Goal: Transaction & Acquisition: Subscribe to service/newsletter

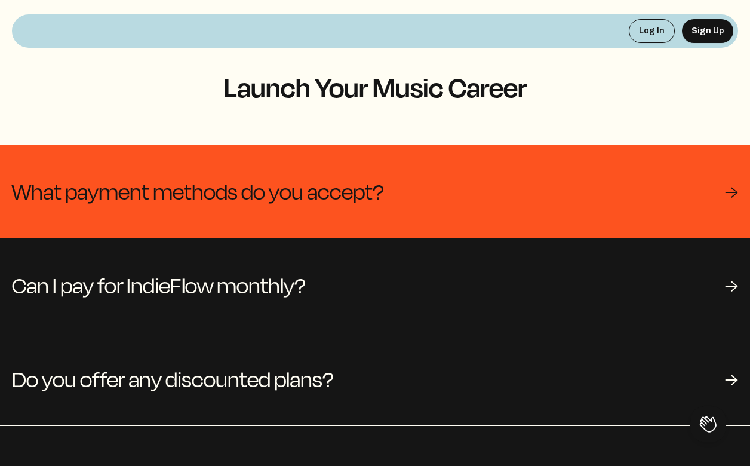
click at [317, 177] on span "What payment methods do you accept?" at bounding box center [198, 191] width 372 height 36
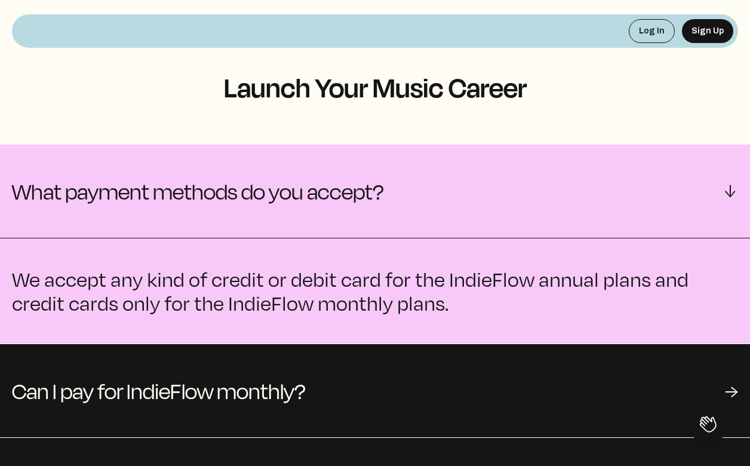
click at [317, 177] on span "What payment methods do you accept?" at bounding box center [198, 191] width 372 height 36
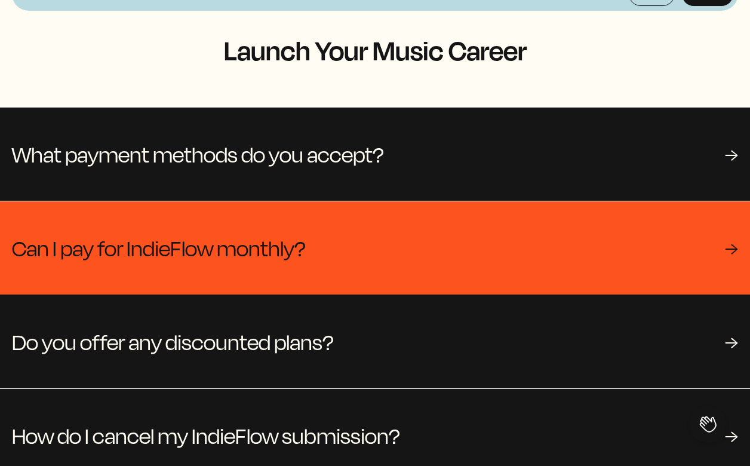
scroll to position [45, 0]
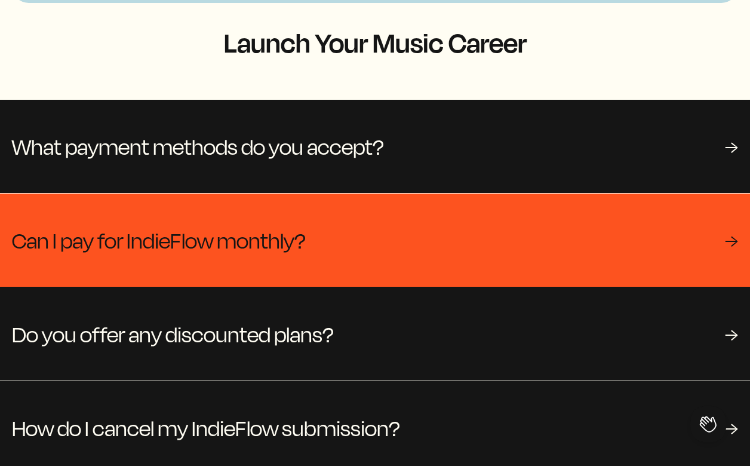
click at [281, 257] on span "Can I pay for IndieFlow monthly?" at bounding box center [159, 240] width 294 height 36
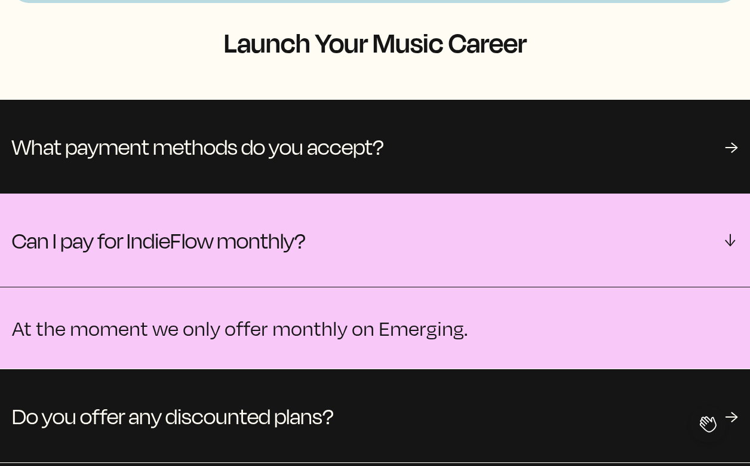
click at [239, 354] on dd "At the moment we only offer monthly on Emerging." at bounding box center [375, 328] width 750 height 82
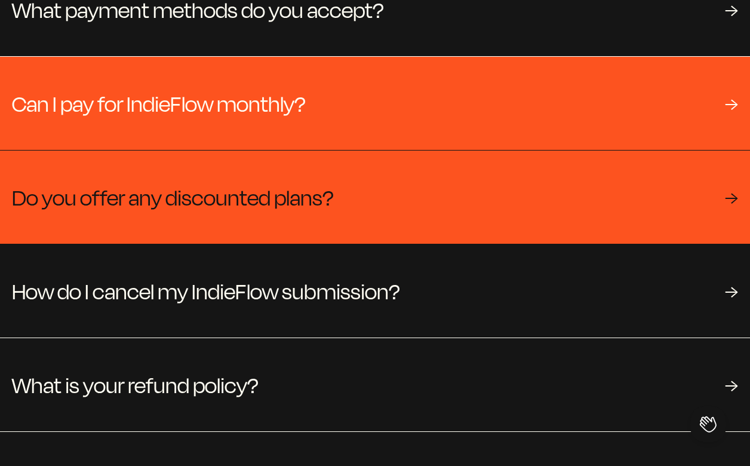
scroll to position [218, 0]
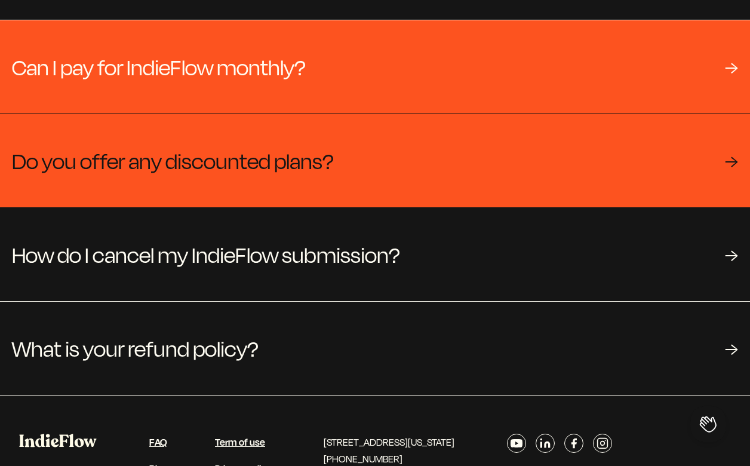
click at [471, 124] on div "Do you offer any discounted plans? →" at bounding box center [375, 160] width 750 height 93
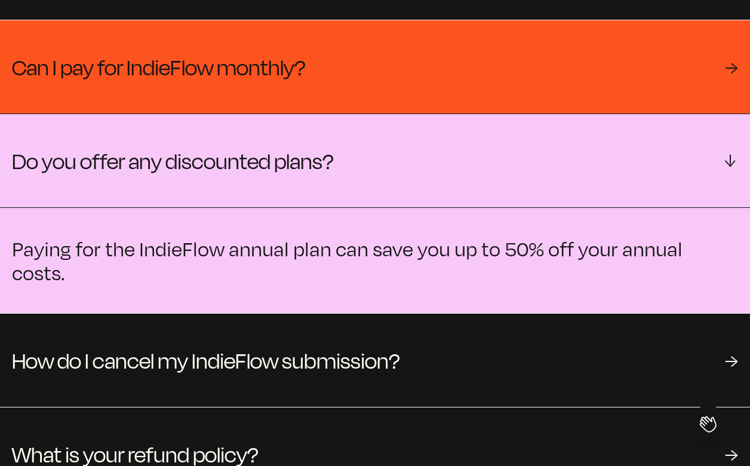
click at [355, 110] on div "Can I pay for IndieFlow monthly? →" at bounding box center [375, 66] width 750 height 93
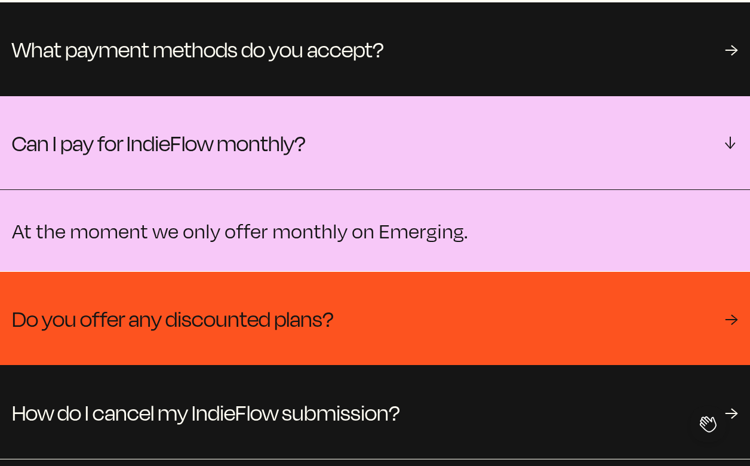
scroll to position [0, 0]
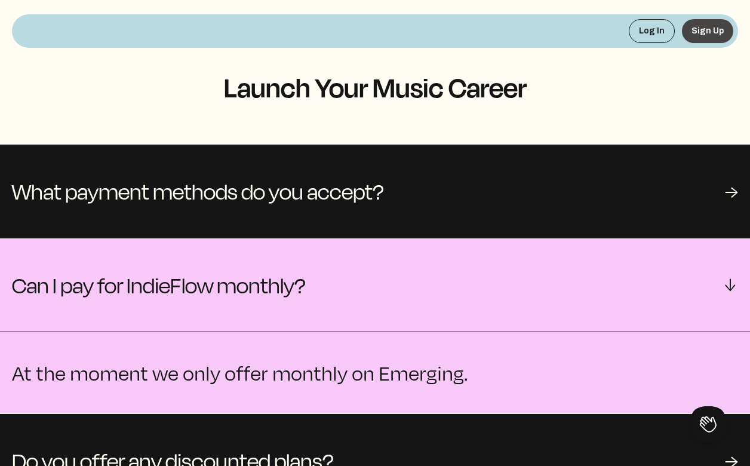
click at [689, 23] on button "Sign Up" at bounding box center [707, 31] width 51 height 24
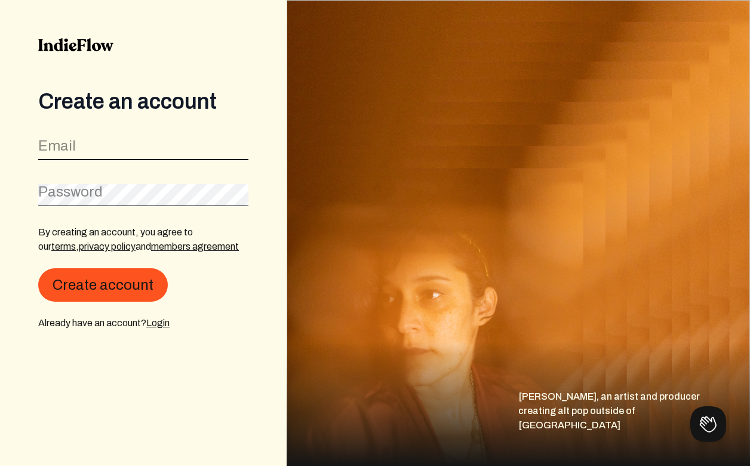
click at [149, 145] on input "email" at bounding box center [143, 148] width 210 height 23
type input "[EMAIL_ADDRESS][DOMAIN_NAME]"
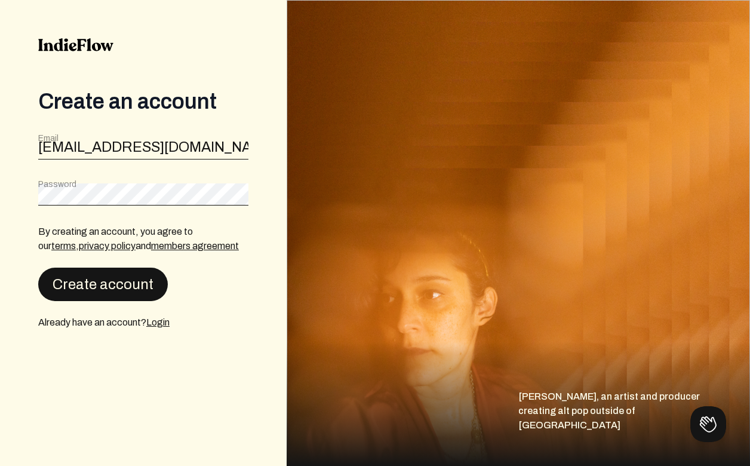
click at [143, 280] on button "Create account" at bounding box center [103, 284] width 130 height 33
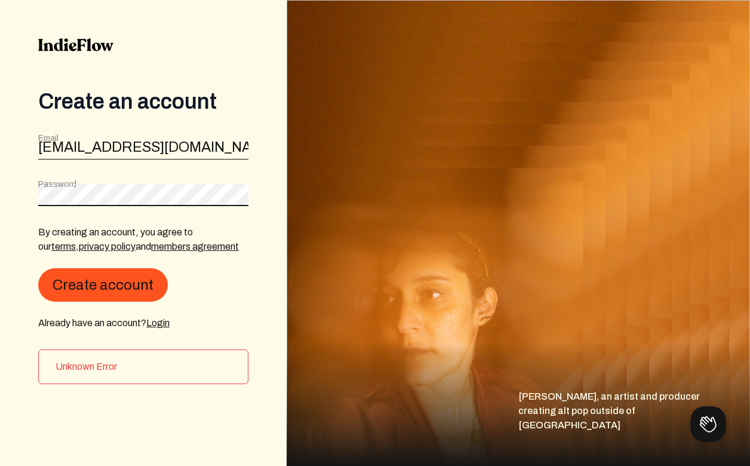
click at [38, 268] on button "Create account" at bounding box center [103, 284] width 130 height 33
